Goal: Information Seeking & Learning: Learn about a topic

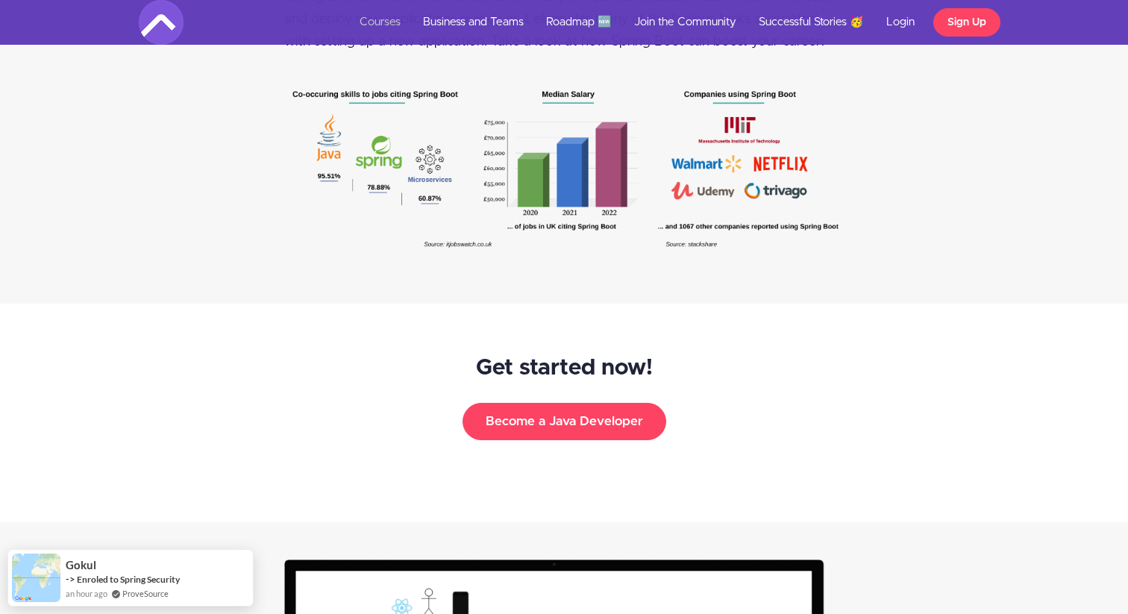
scroll to position [2203, 0]
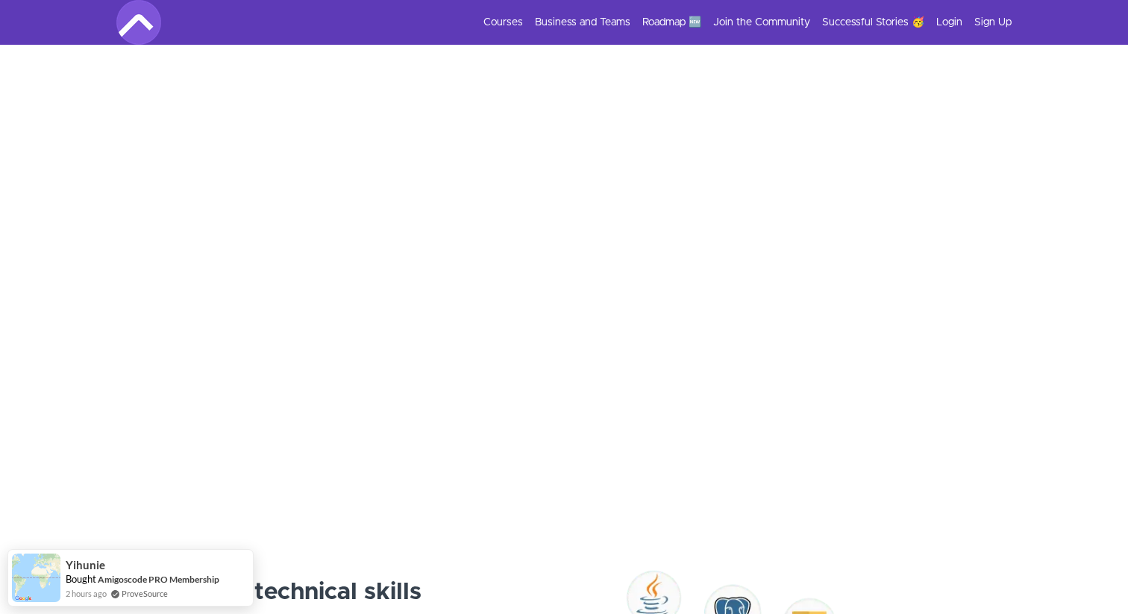
scroll to position [250, 0]
click at [686, 16] on link "Roadmap 🆕" at bounding box center [671, 22] width 59 height 15
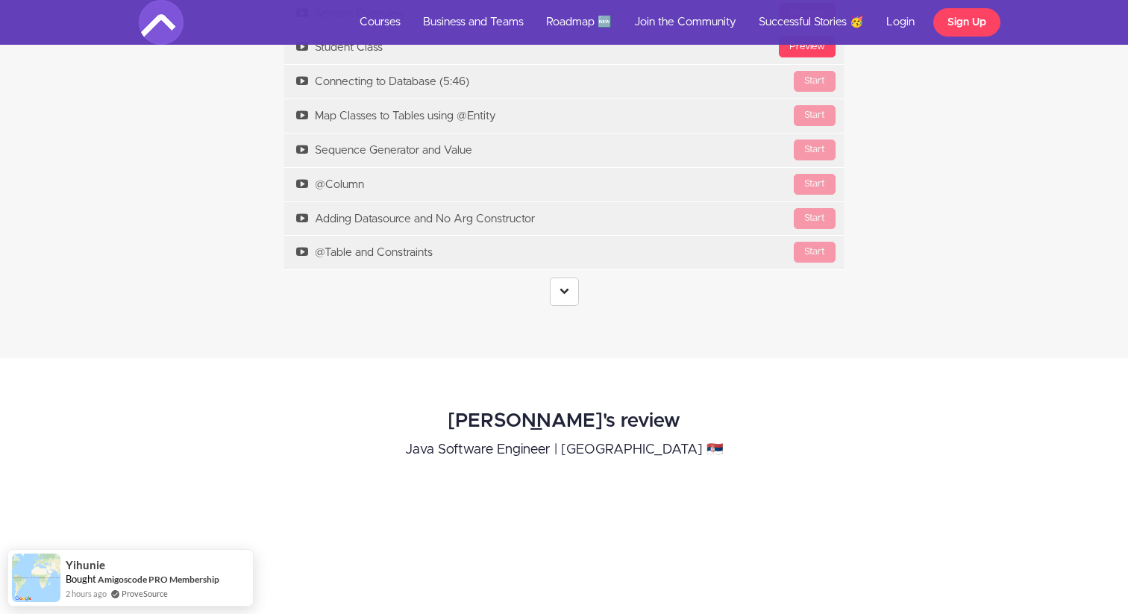
scroll to position [4593, 0]
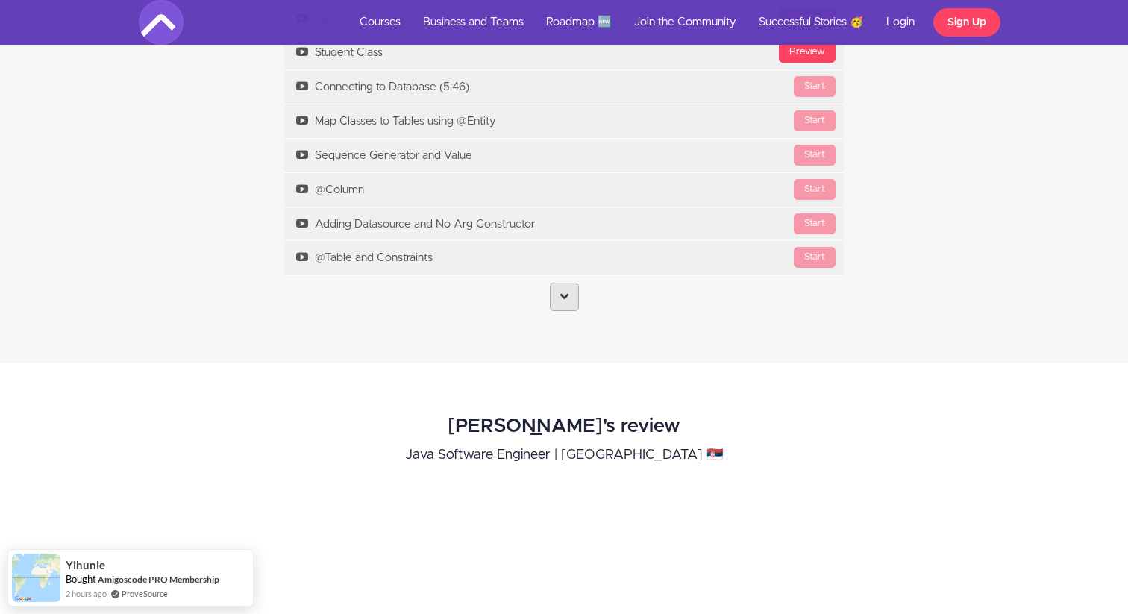
click at [566, 311] on link at bounding box center [564, 297] width 29 height 28
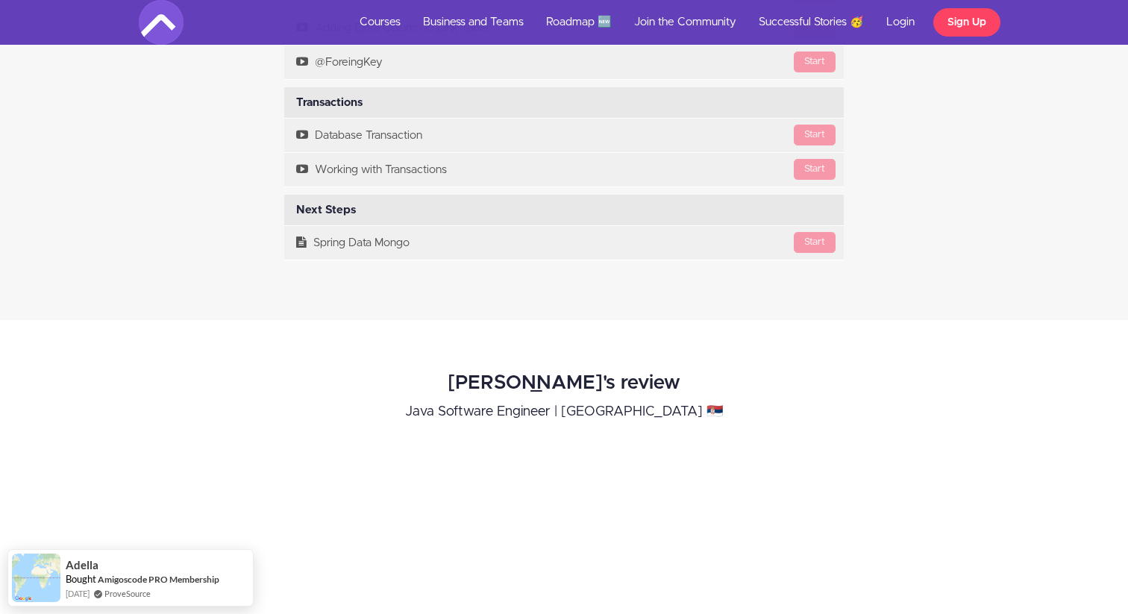
scroll to position [6507, 0]
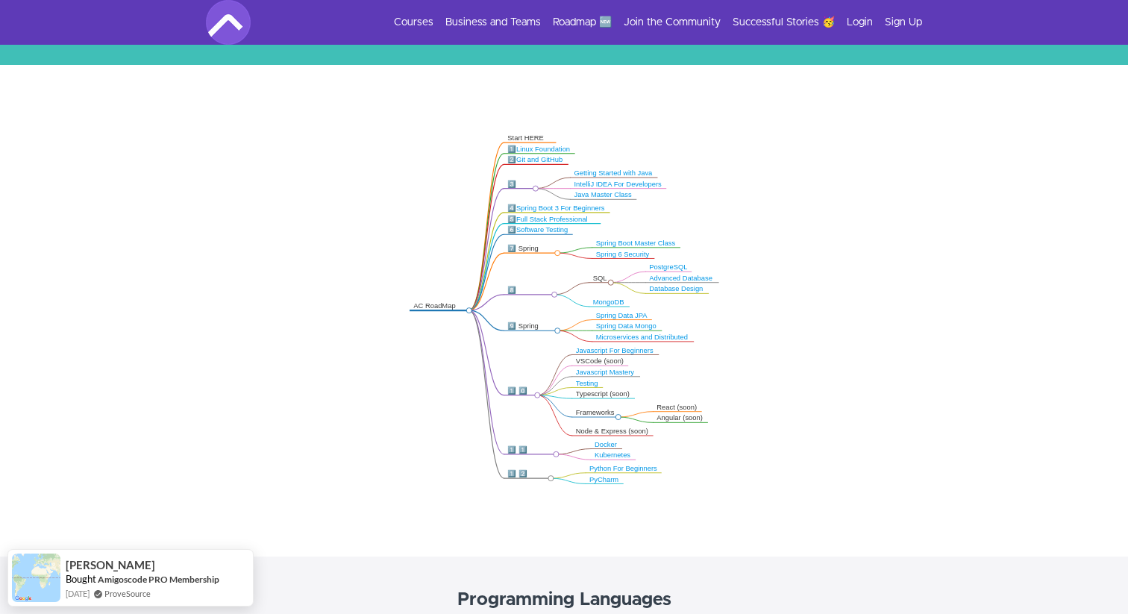
scroll to position [233, 0]
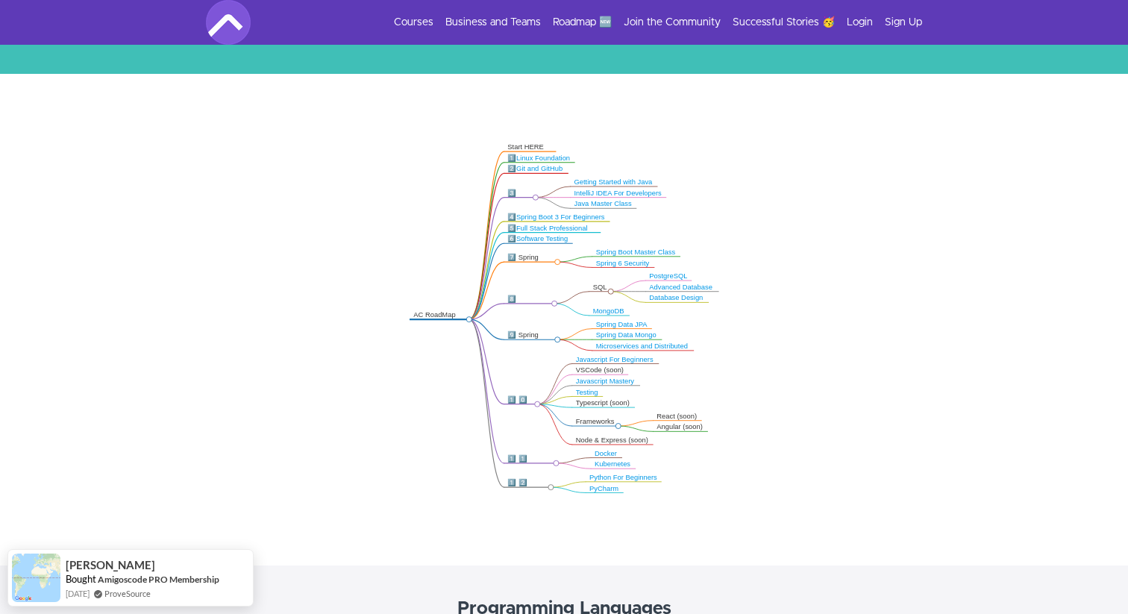
click at [626, 204] on link "Java Master Class" at bounding box center [602, 203] width 57 height 7
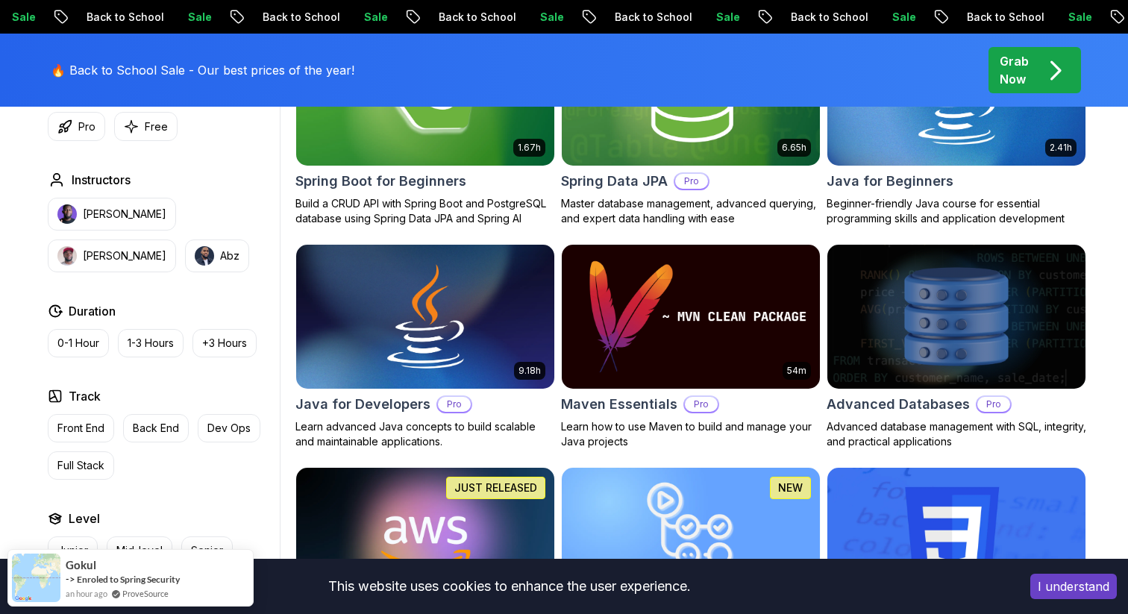
scroll to position [795, 0]
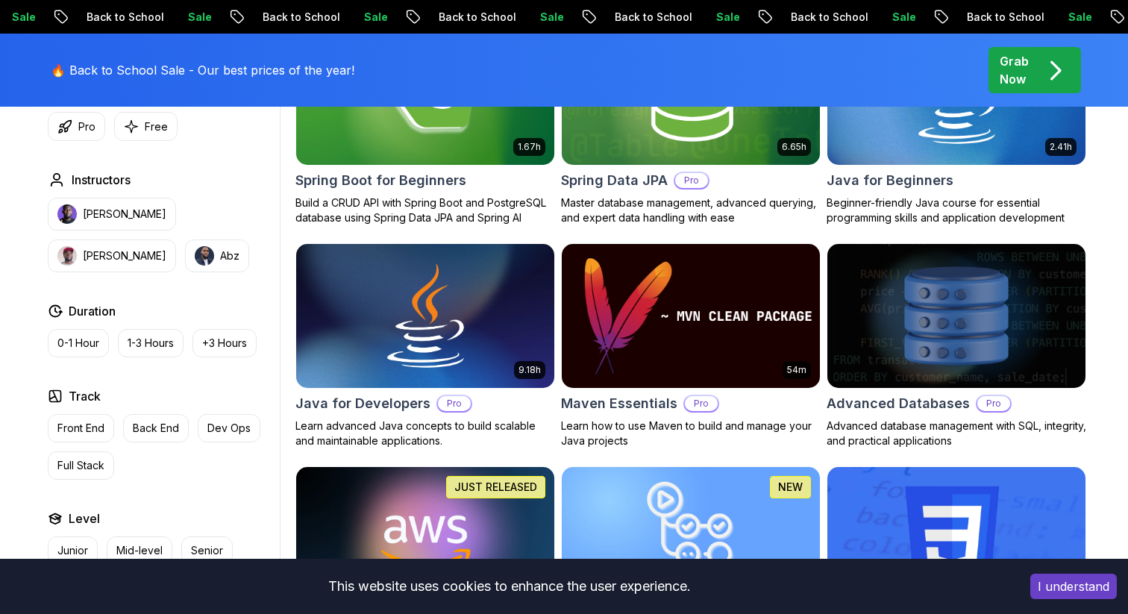
click at [660, 318] on img at bounding box center [690, 315] width 271 height 151
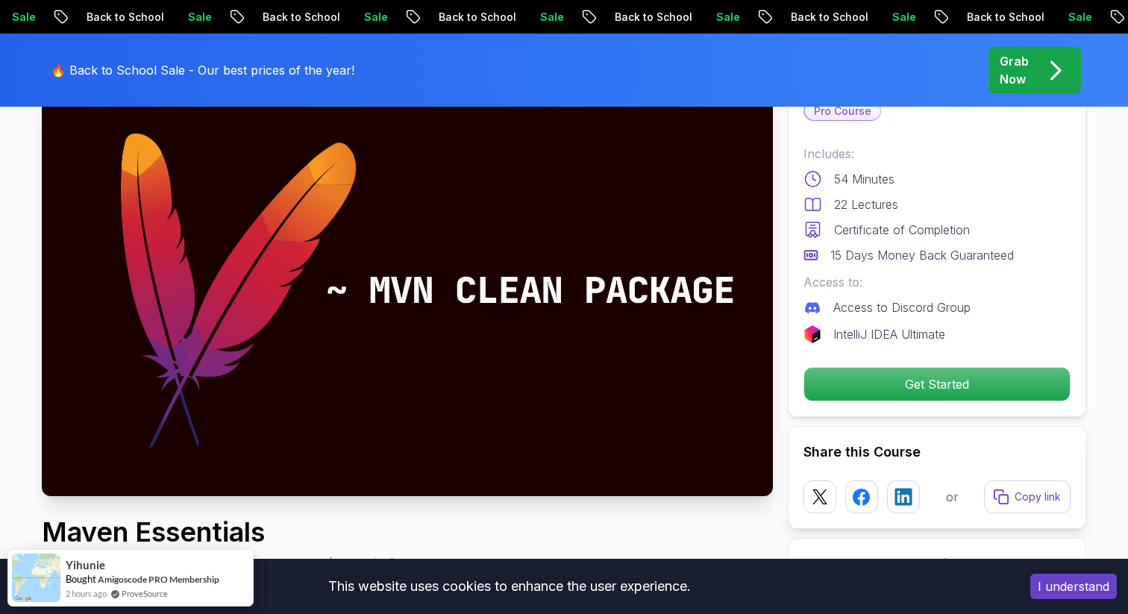
scroll to position [58, 0]
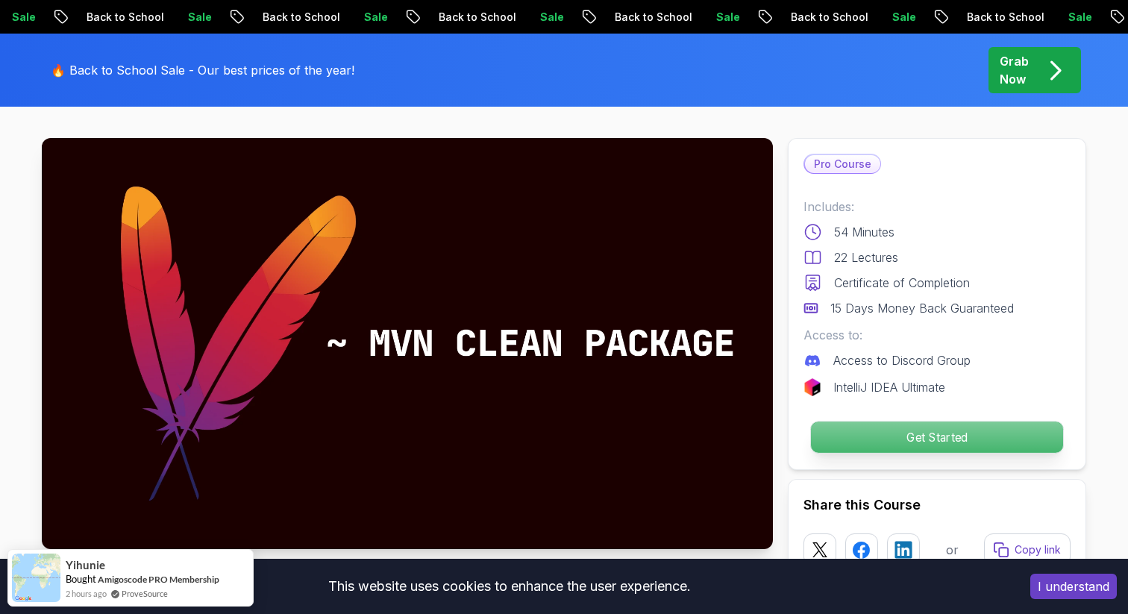
click at [880, 439] on p "Get Started" at bounding box center [937, 437] width 252 height 31
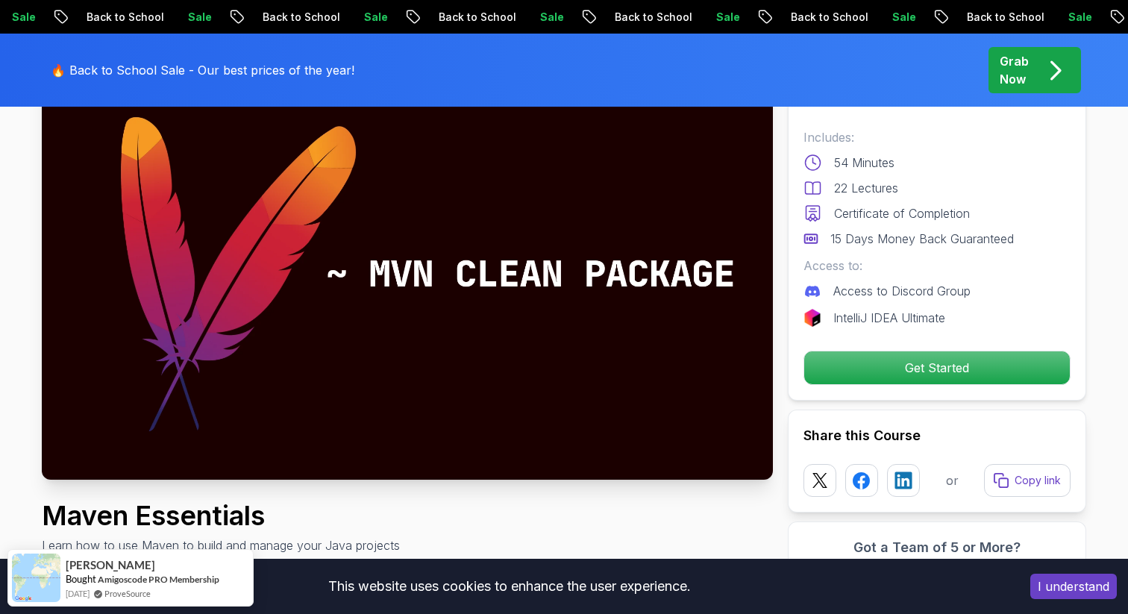
scroll to position [131, 0]
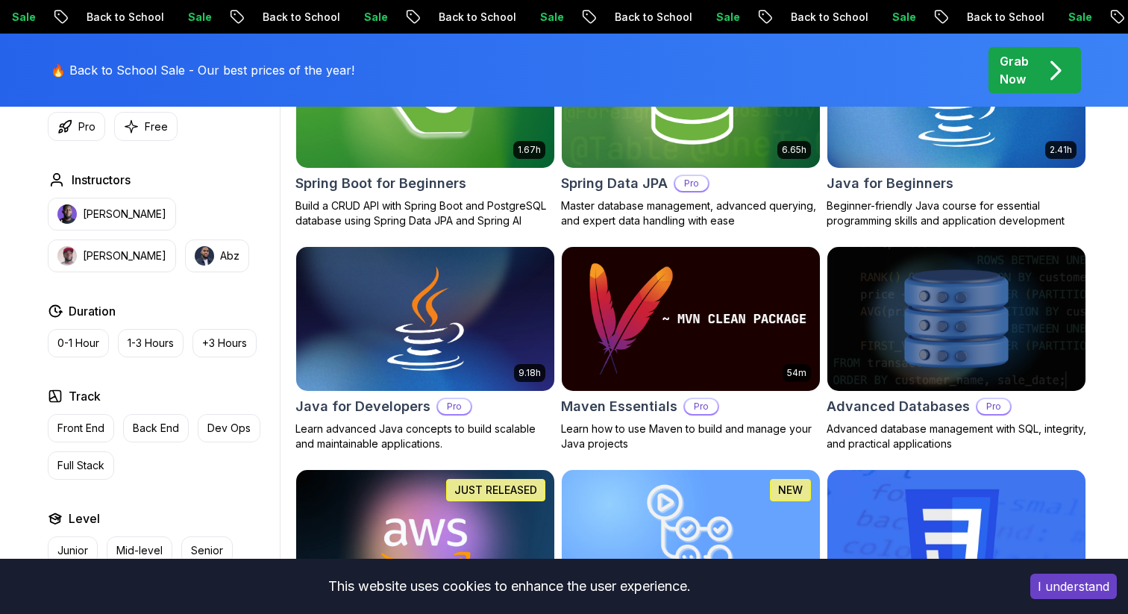
scroll to position [795, 0]
